Goal: Task Accomplishment & Management: Manage account settings

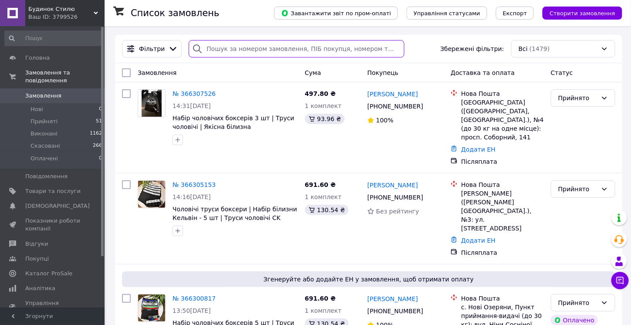
click at [237, 46] on input "search" at bounding box center [296, 48] width 215 height 17
paste input "20451266471443"
type input "20451266471443"
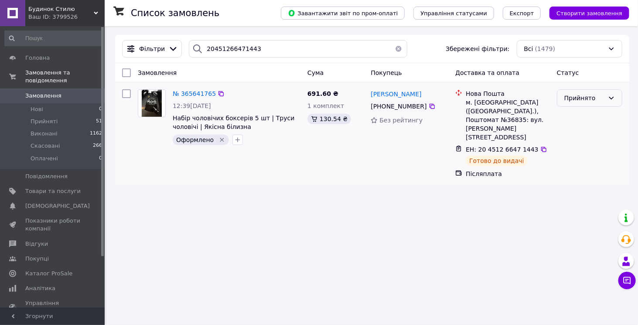
click at [608, 98] on icon at bounding box center [611, 98] width 7 height 7
click at [583, 117] on li "Виконано" at bounding box center [589, 117] width 65 height 16
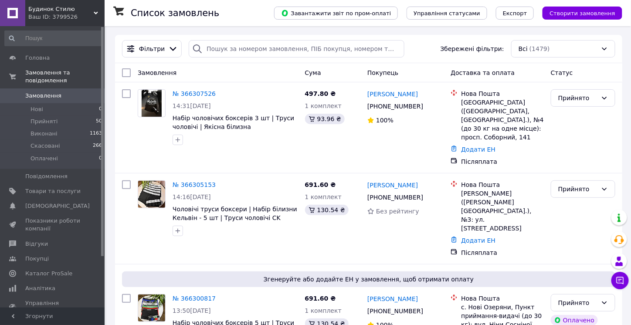
click at [546, 37] on div "Фільтри Збережені фільтри: Всі (1479)" at bounding box center [369, 49] width 508 height 28
click at [543, 52] on div "Всі (1479)" at bounding box center [563, 48] width 104 height 17
click at [544, 84] on span "Не оформлені" at bounding box center [541, 83] width 45 height 9
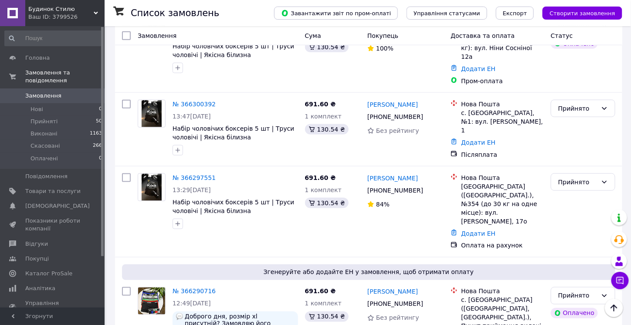
scroll to position [467, 0]
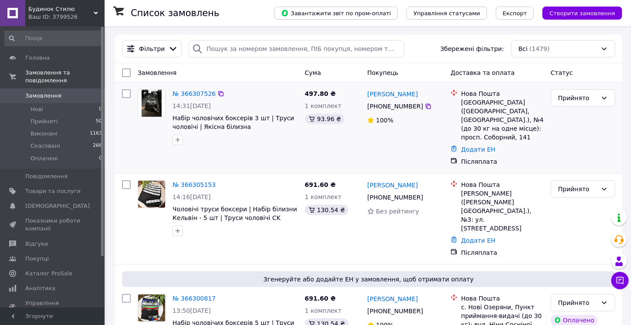
drag, startPoint x: 44, startPoint y: 116, endPoint x: 447, endPoint y: 162, distance: 405.5
click at [44, 118] on span "Прийняті" at bounding box center [44, 122] width 27 height 8
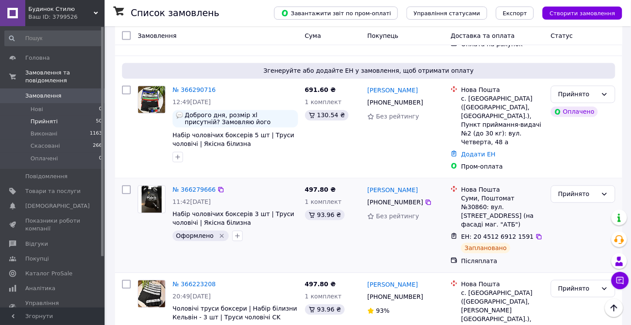
scroll to position [339, 0]
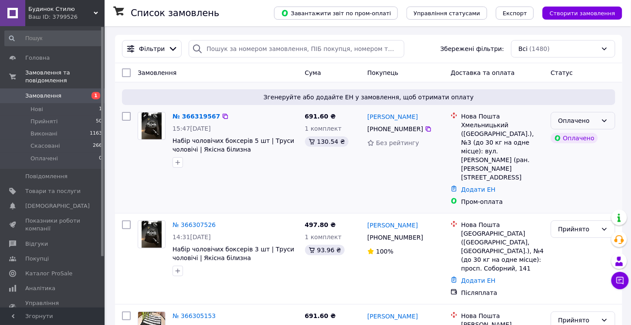
click at [564, 121] on div "Оплачено" at bounding box center [578, 121] width 39 height 10
click at [567, 134] on li "Прийнято" at bounding box center [584, 139] width 64 height 16
